Goal: Task Accomplishment & Management: Use online tool/utility

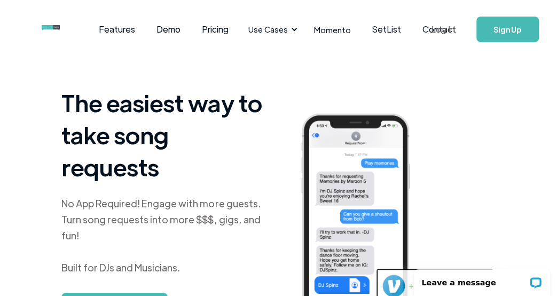
click at [440, 28] on link "Log In" at bounding box center [442, 29] width 45 height 37
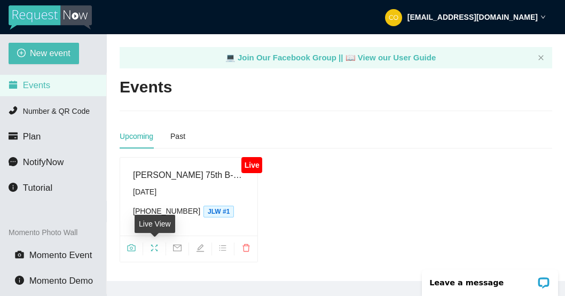
click at [155, 246] on icon "fullscreen" at bounding box center [154, 247] width 9 height 9
